Goal: Transaction & Acquisition: Subscribe to service/newsletter

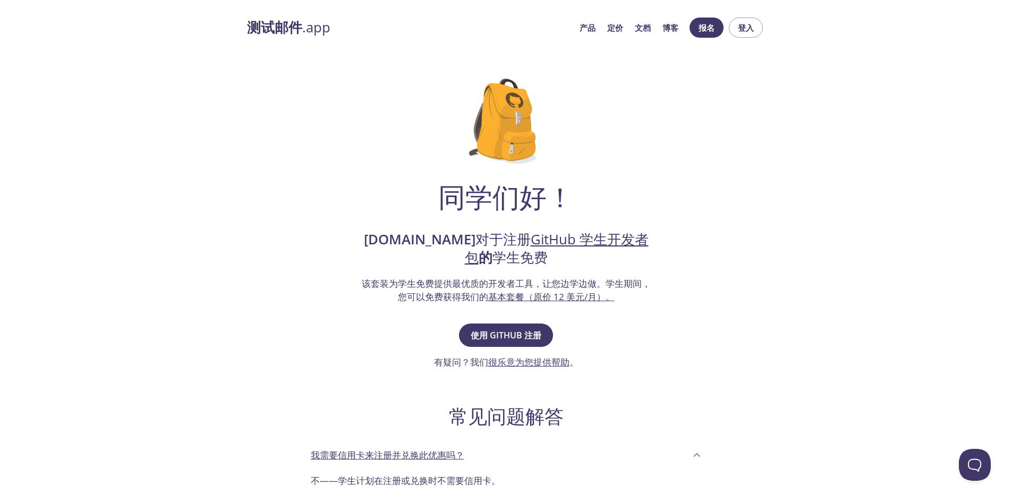
click at [692, 153] on div "同学们好！ [DOMAIN_NAME] 对于注册 GitHub 学生开发者包 的 学生免费 该套装为学生免费提供最优质的开发者工具，让您边学边做。 学生期间，…" at bounding box center [506, 359] width 518 height 594
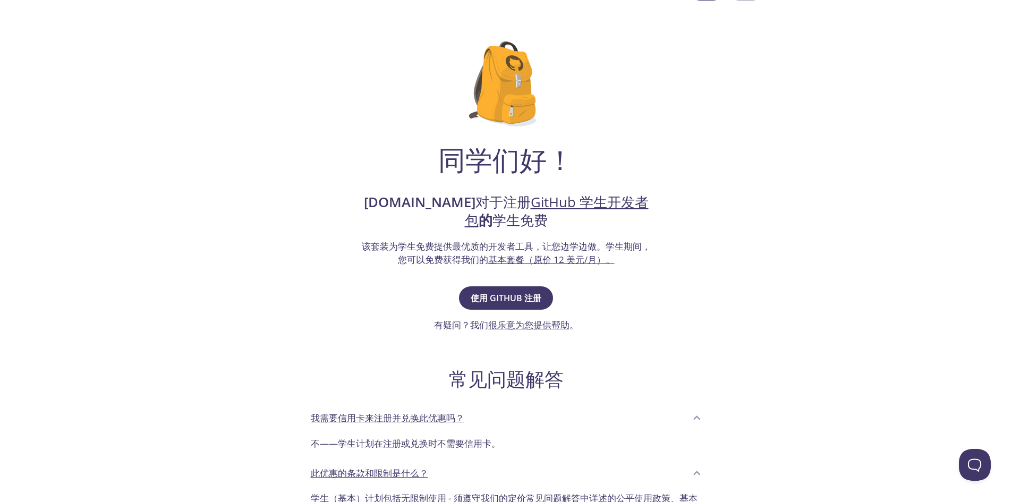
drag, startPoint x: 692, startPoint y: 153, endPoint x: 684, endPoint y: 172, distance: 20.0
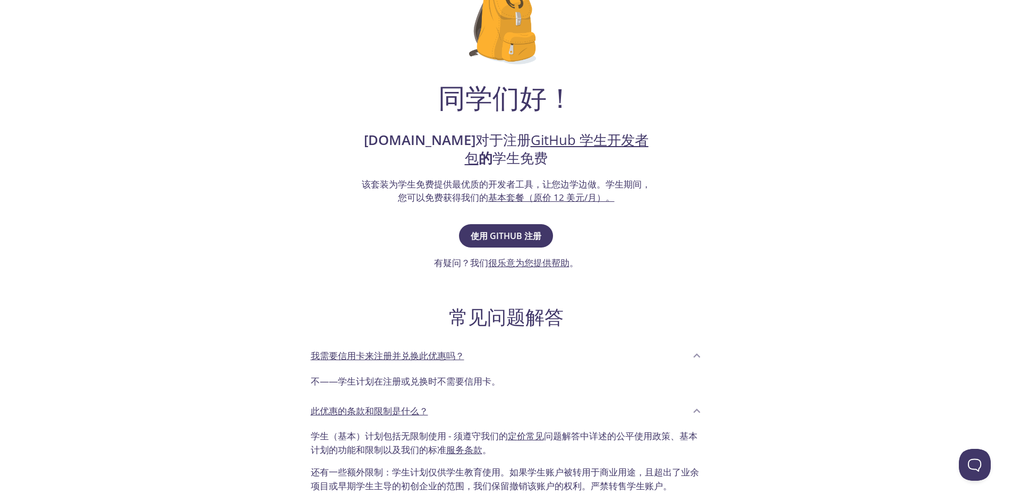
drag, startPoint x: 684, startPoint y: 172, endPoint x: 682, endPoint y: 186, distance: 14.6
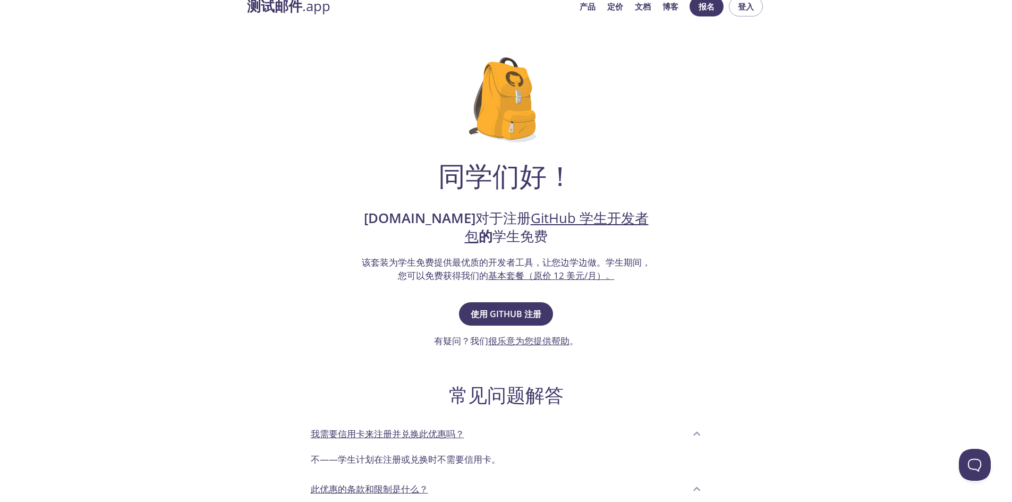
scroll to position [0, 0]
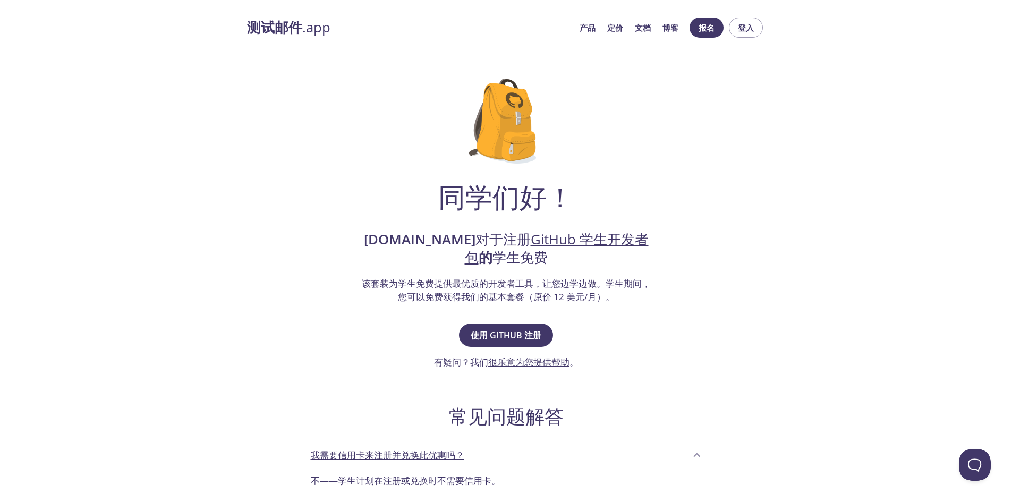
drag, startPoint x: 723, startPoint y: 249, endPoint x: 707, endPoint y: 201, distance: 50.9
click at [535, 330] on font "使用 GitHub 注册" at bounding box center [506, 335] width 71 height 12
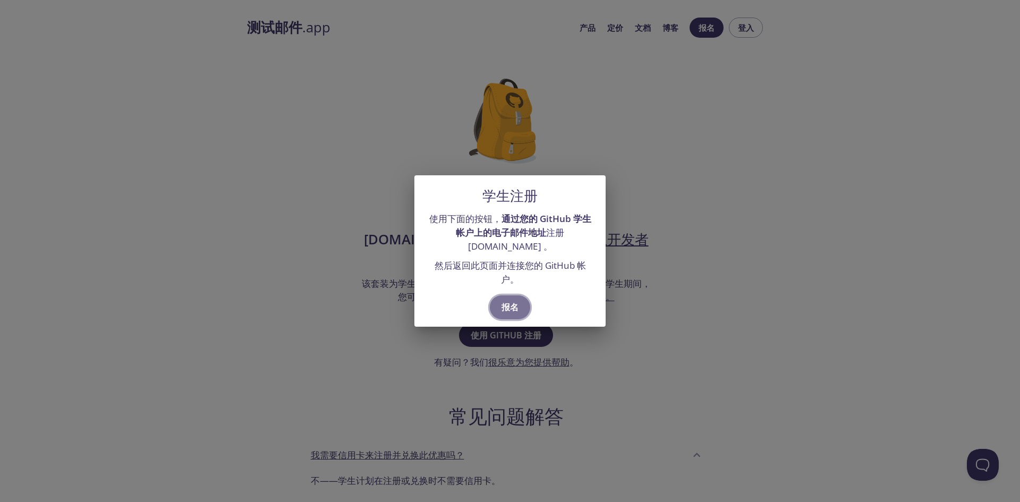
click at [513, 304] on font "报名" at bounding box center [509, 307] width 17 height 12
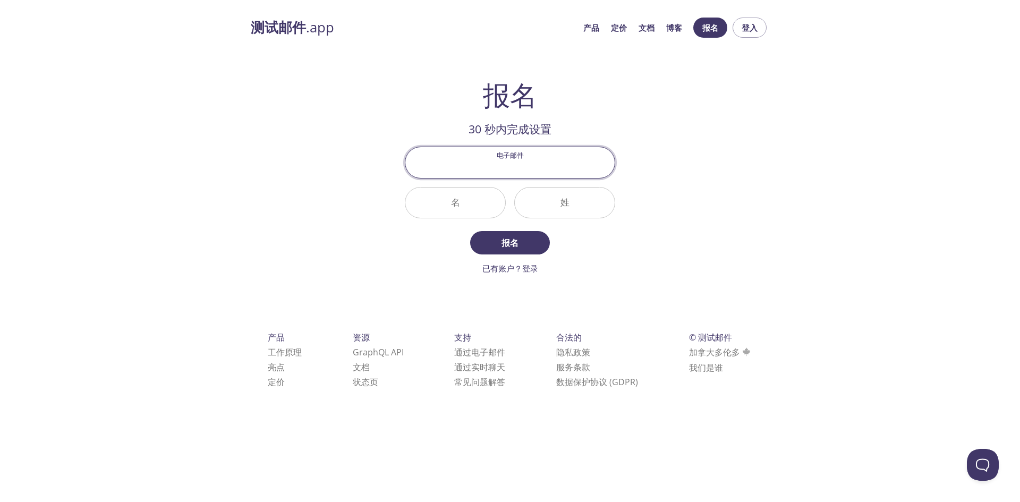
click at [535, 176] on input "电子邮件" at bounding box center [509, 162] width 209 height 30
type input "[EMAIL_ADDRESS][DOMAIN_NAME]"
click at [472, 206] on input "名" at bounding box center [455, 203] width 100 height 30
click at [568, 209] on input "姓" at bounding box center [565, 203] width 100 height 30
type input "hh"
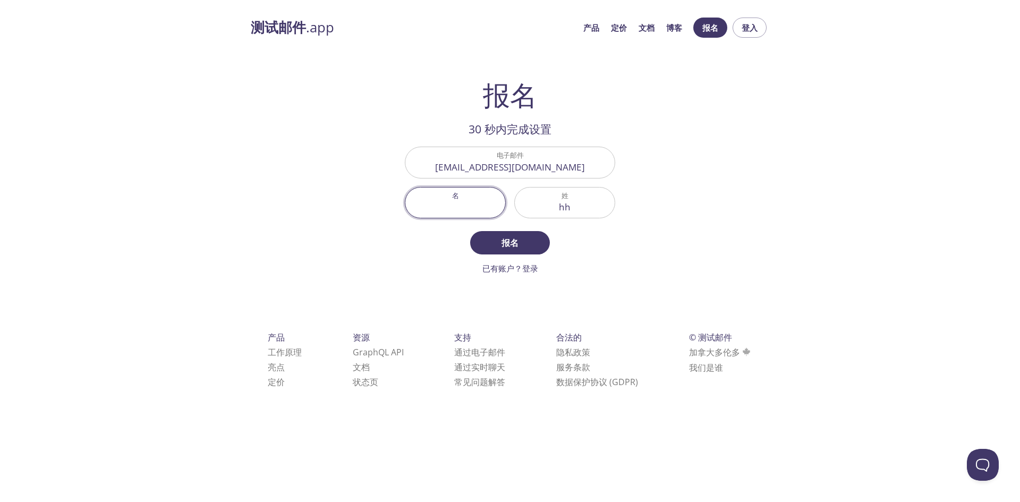
click at [442, 188] on input "名" at bounding box center [455, 203] width 100 height 30
type input "Jj"
click at [486, 232] on button "报名" at bounding box center [510, 242] width 80 height 23
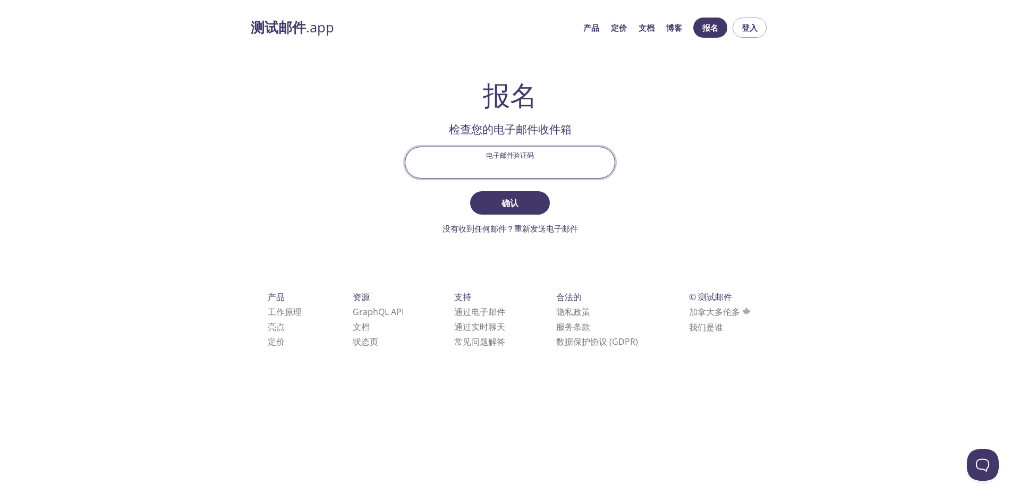
drag, startPoint x: 486, startPoint y: 232, endPoint x: 541, endPoint y: 169, distance: 83.5
click at [541, 169] on input "电子邮件验证码" at bounding box center [509, 162] width 209 height 30
type input "nne3qmb"
drag, startPoint x: 541, startPoint y: 169, endPoint x: 516, endPoint y: 192, distance: 34.2
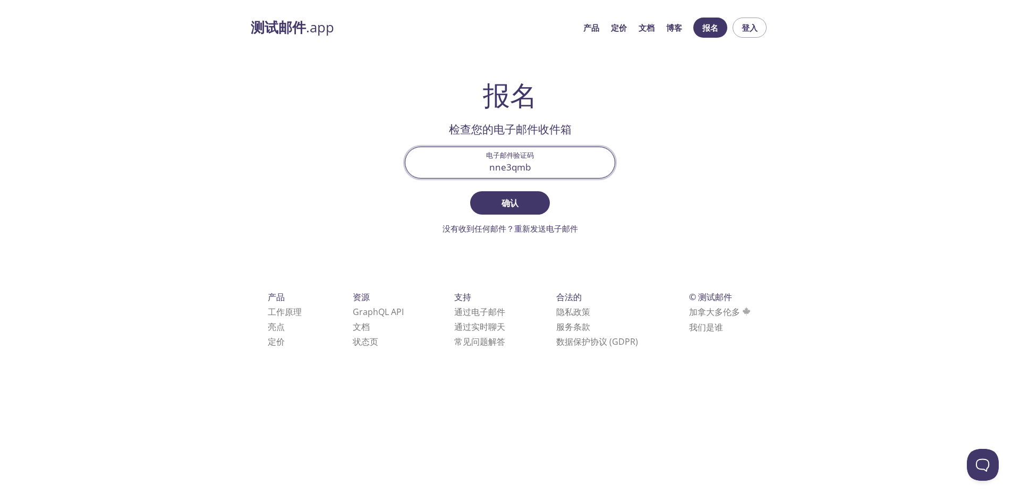
click at [516, 192] on button "确认" at bounding box center [510, 202] width 80 height 23
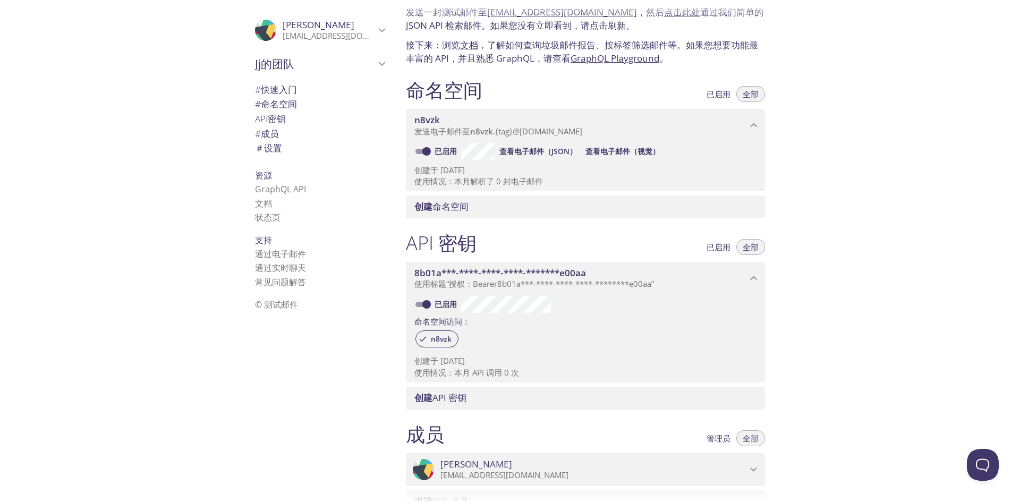
drag, startPoint x: 793, startPoint y: 125, endPoint x: 784, endPoint y: 148, distance: 24.6
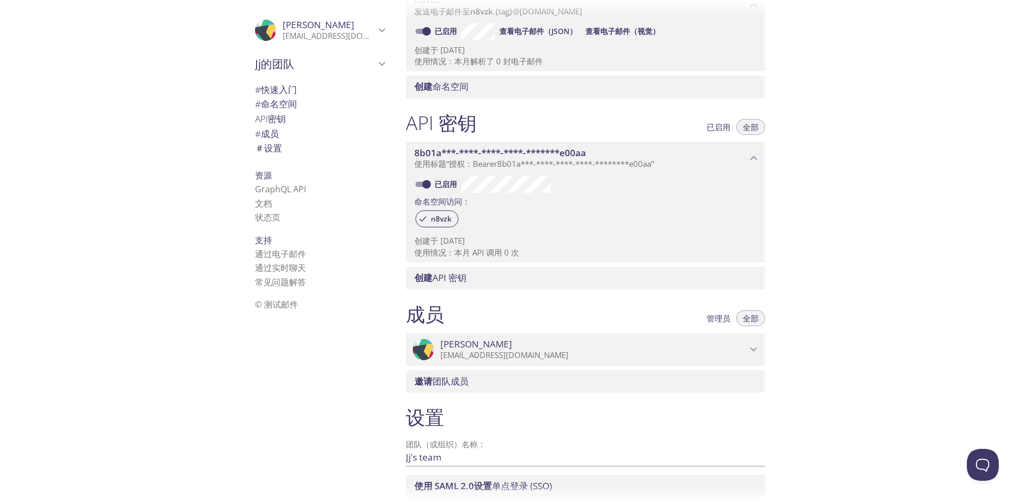
drag, startPoint x: 784, startPoint y: 148, endPoint x: 780, endPoint y: 187, distance: 39.0
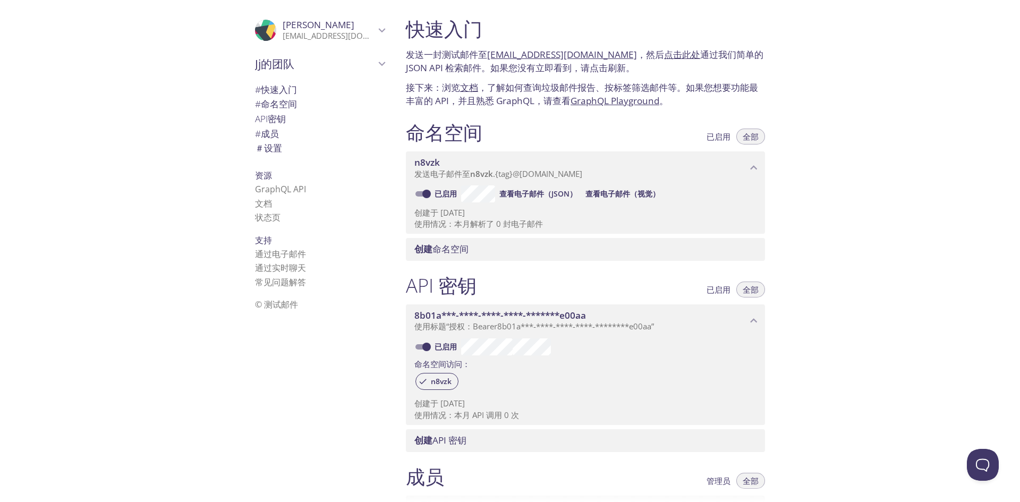
drag, startPoint x: 780, startPoint y: 187, endPoint x: 773, endPoint y: 103, distance: 84.7
